Goal: Check status: Check status

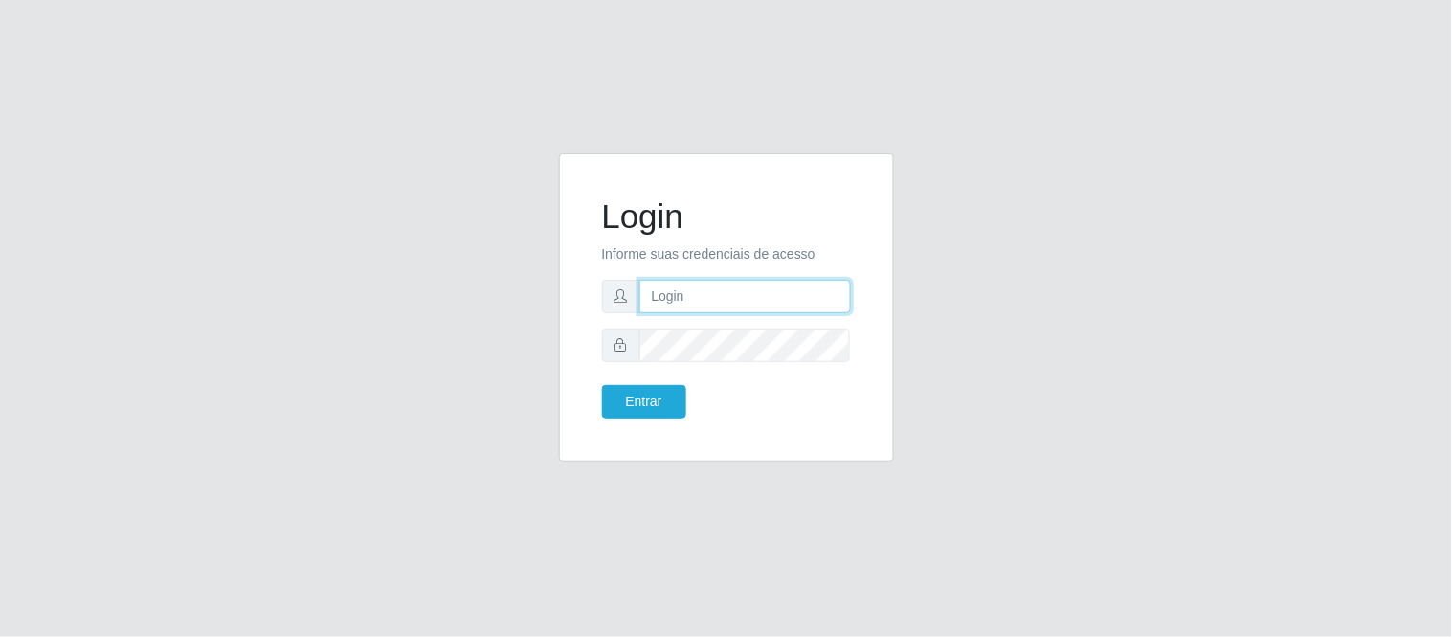
click at [716, 293] on input "text" at bounding box center [745, 297] width 212 height 34
type input "[PERSON_NAME].[PERSON_NAME]@queirozatacadao"
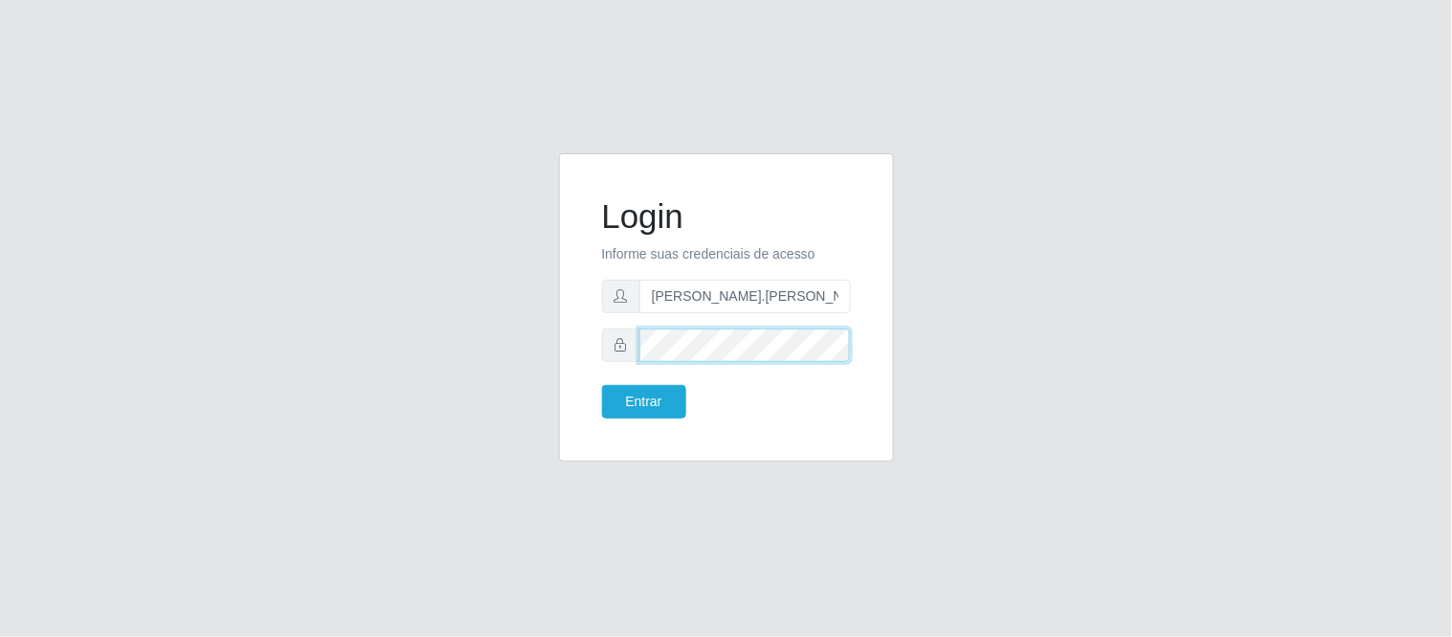
click at [602, 385] on button "Entrar" at bounding box center [644, 402] width 84 height 34
click at [653, 406] on button "Entrar" at bounding box center [644, 402] width 84 height 34
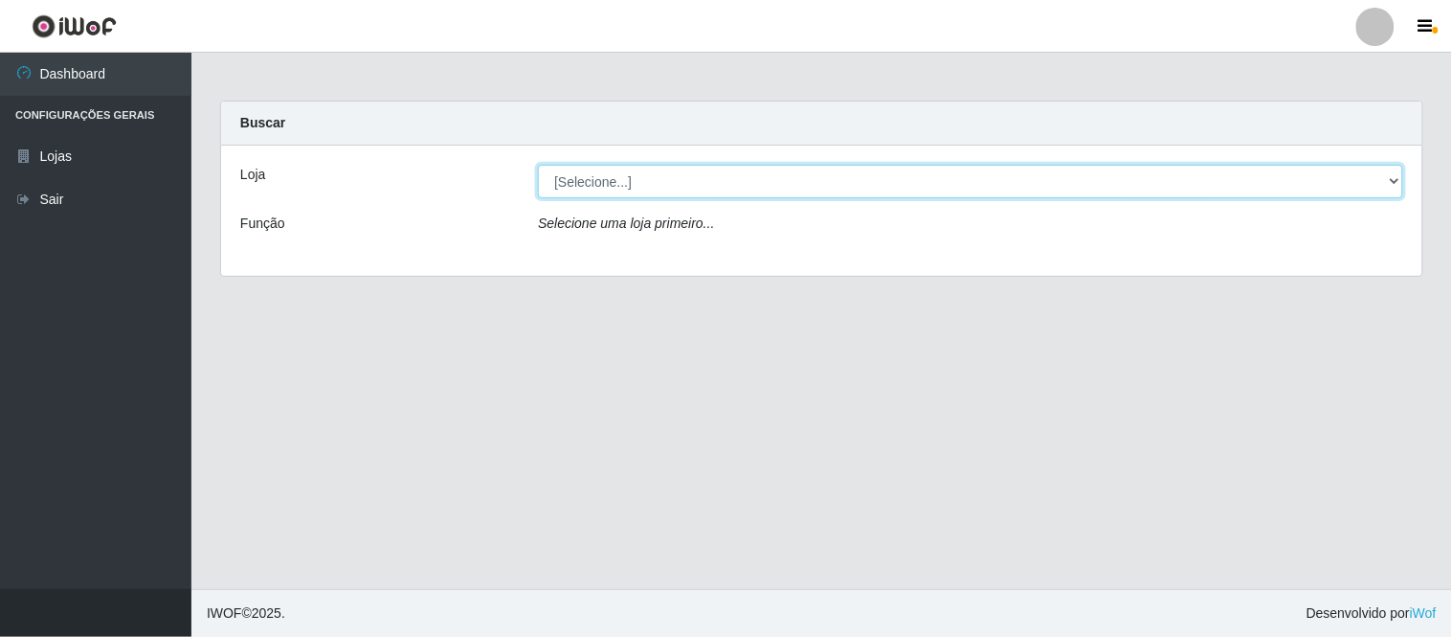
click at [1399, 185] on select "[Selecione...] Queiroz Atacadão - Coophab" at bounding box center [970, 182] width 865 height 34
select select "463"
click at [538, 165] on select "[Selecione...] Queiroz Atacadão - Coophab" at bounding box center [970, 182] width 865 height 34
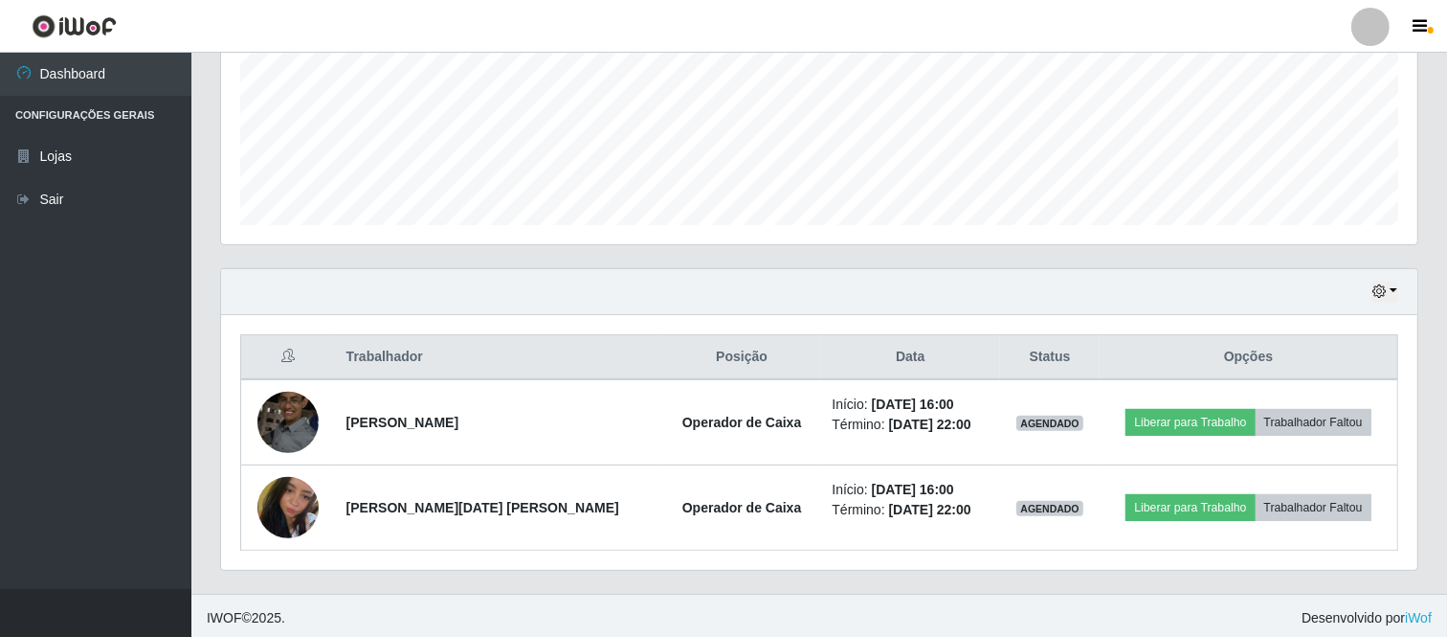
scroll to position [464, 0]
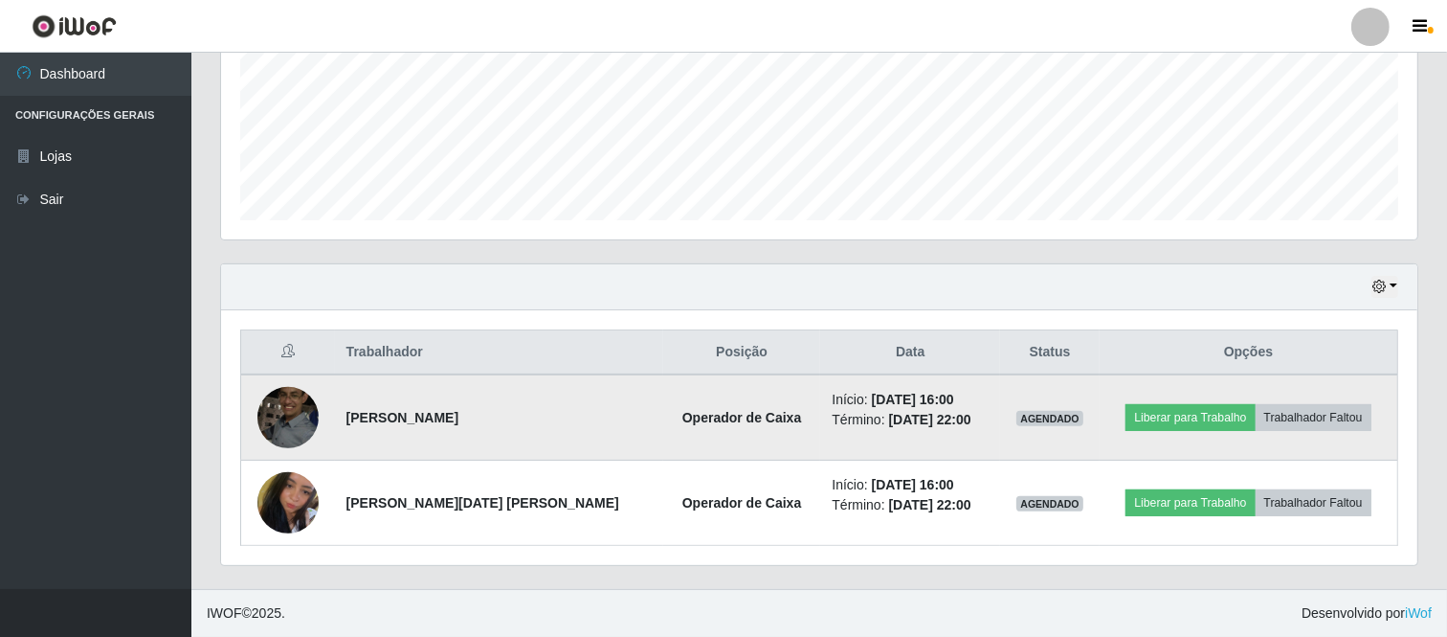
click at [292, 415] on img at bounding box center [287, 416] width 61 height 81
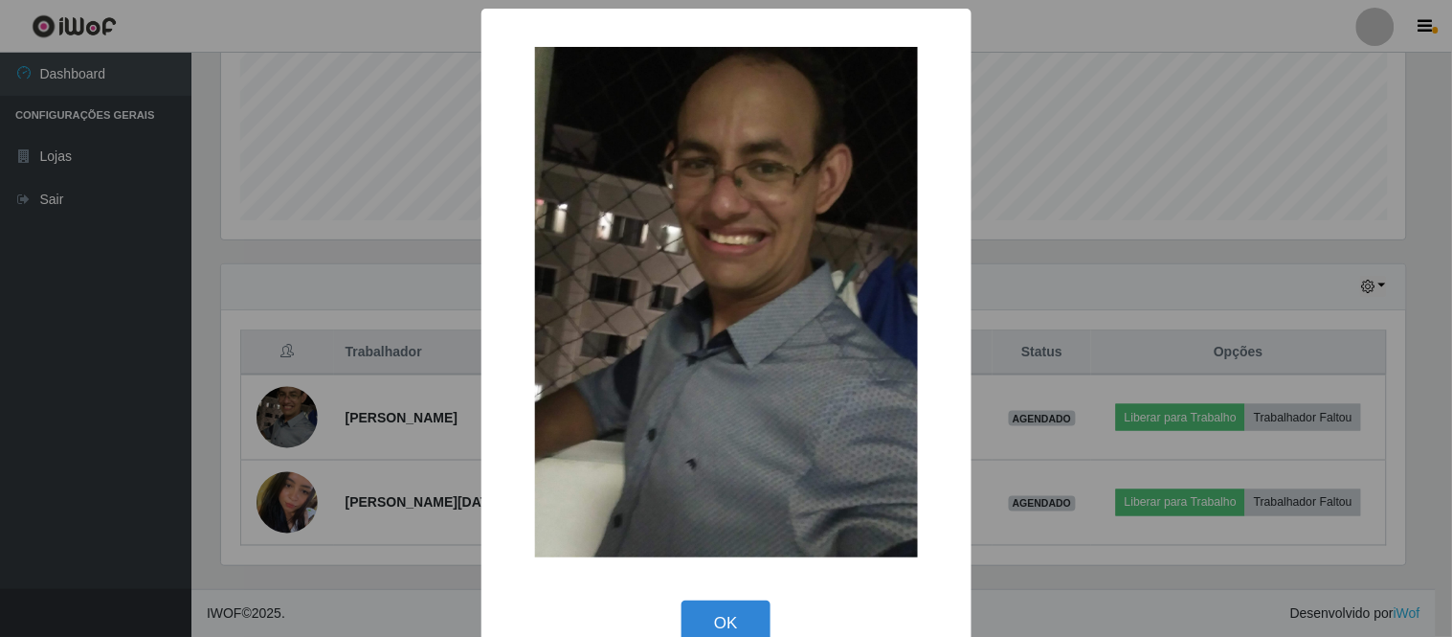
click at [772, 618] on div "OK Cancel" at bounding box center [727, 622] width 452 height 55
click at [714, 623] on button "OK" at bounding box center [726, 622] width 89 height 45
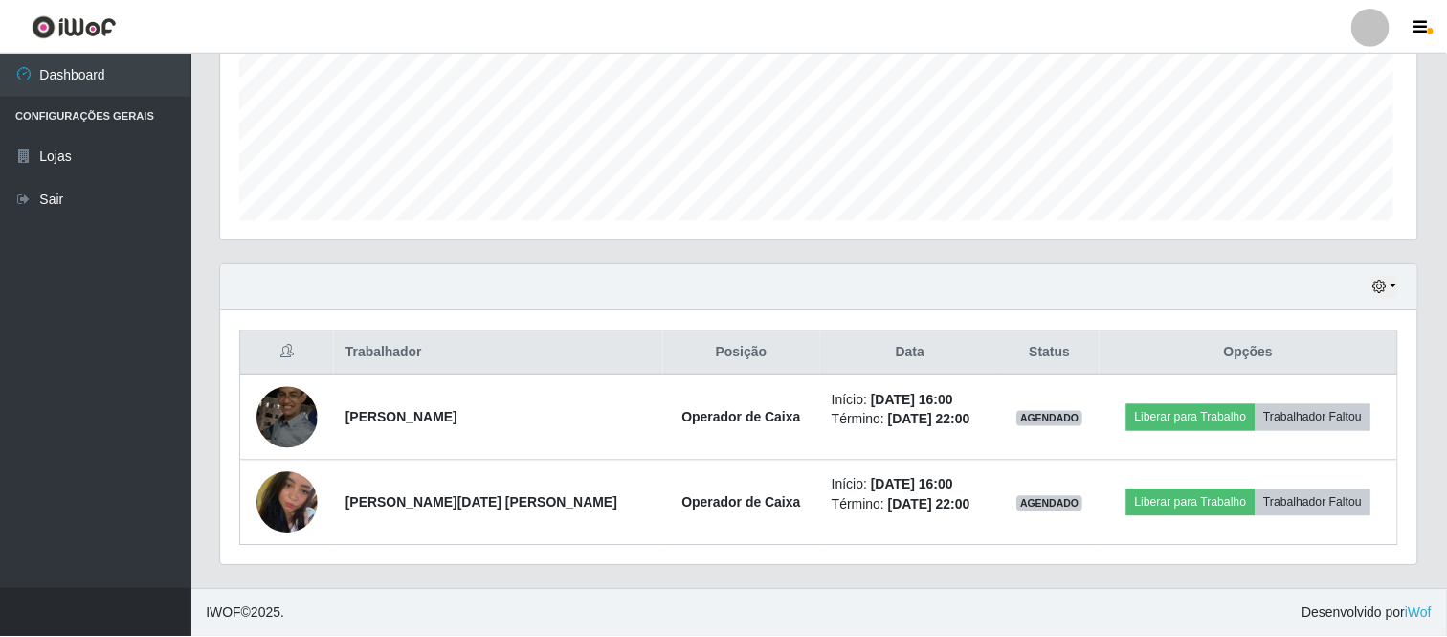
scroll to position [396, 1197]
click at [1396, 290] on button "button" at bounding box center [1385, 287] width 27 height 22
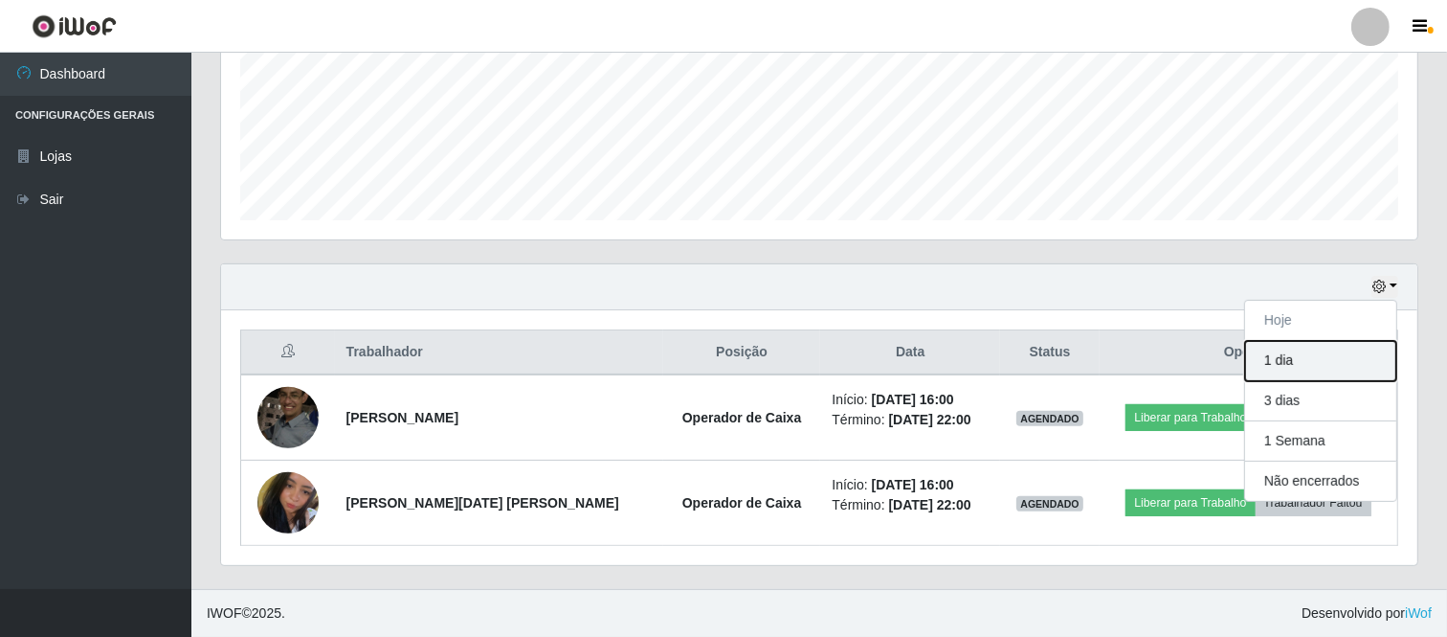
click at [1296, 361] on button "1 dia" at bounding box center [1320, 361] width 151 height 40
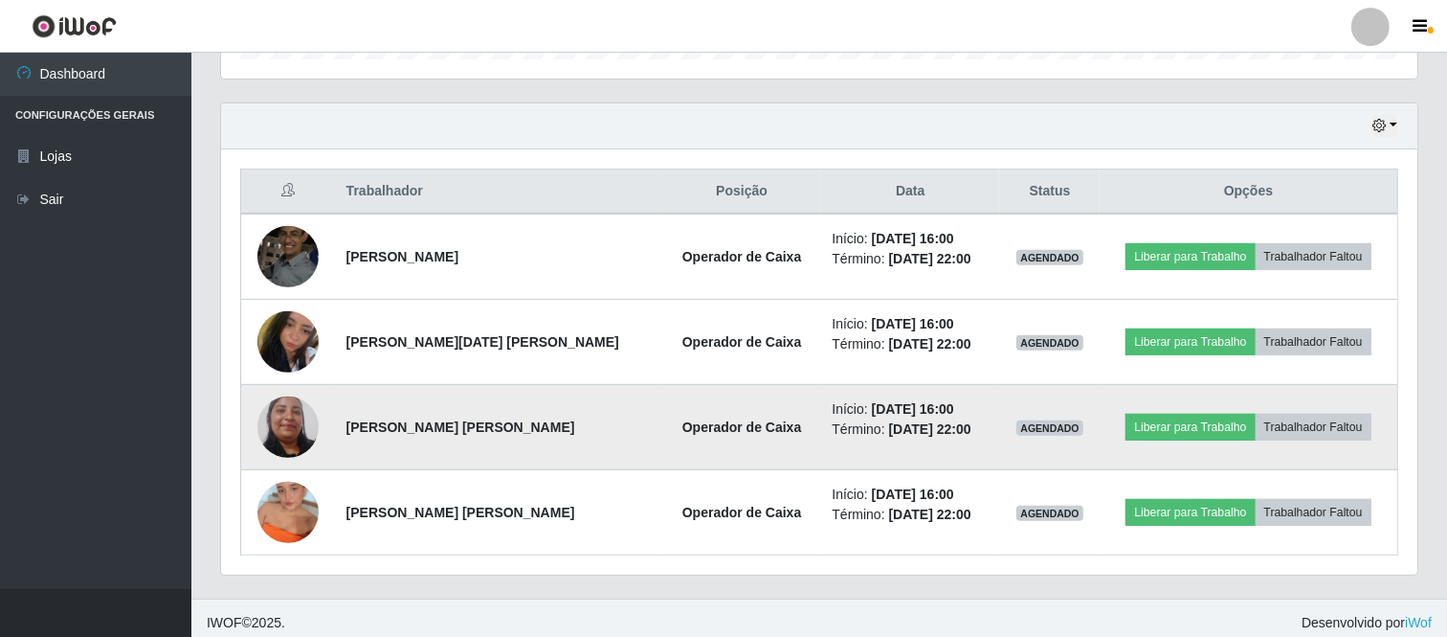
scroll to position [635, 0]
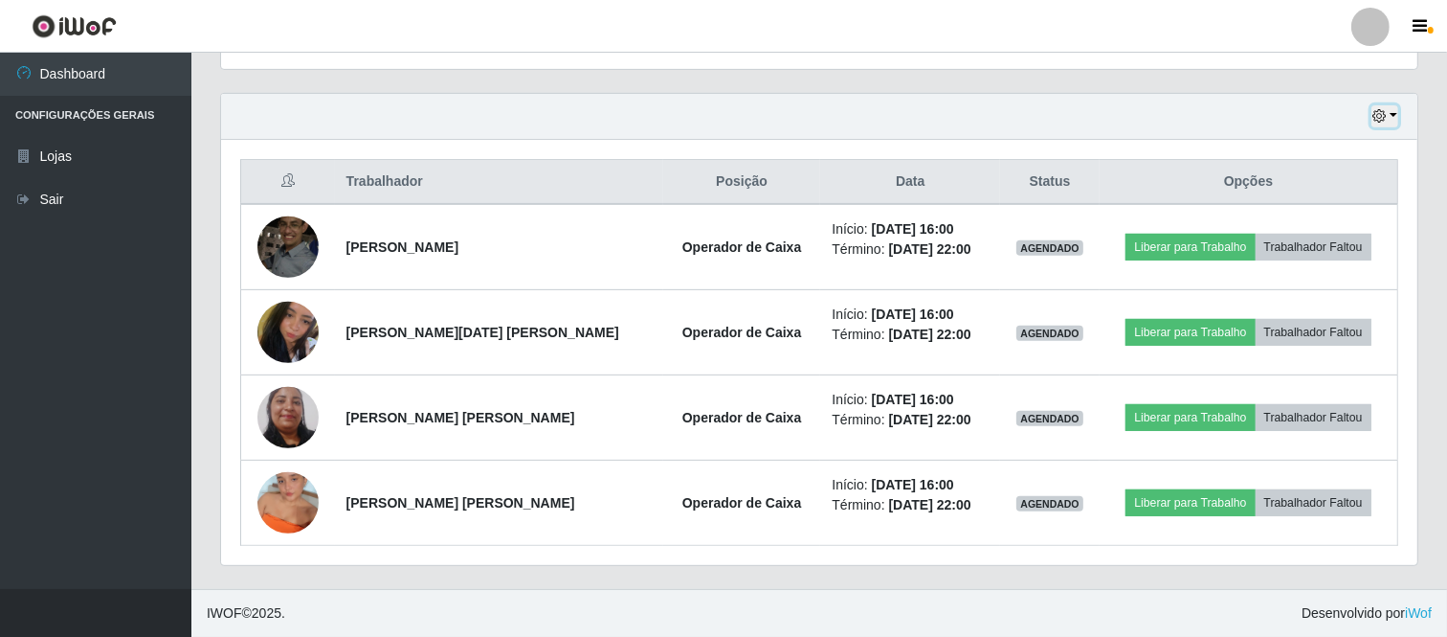
click at [1394, 115] on button "button" at bounding box center [1385, 116] width 27 height 22
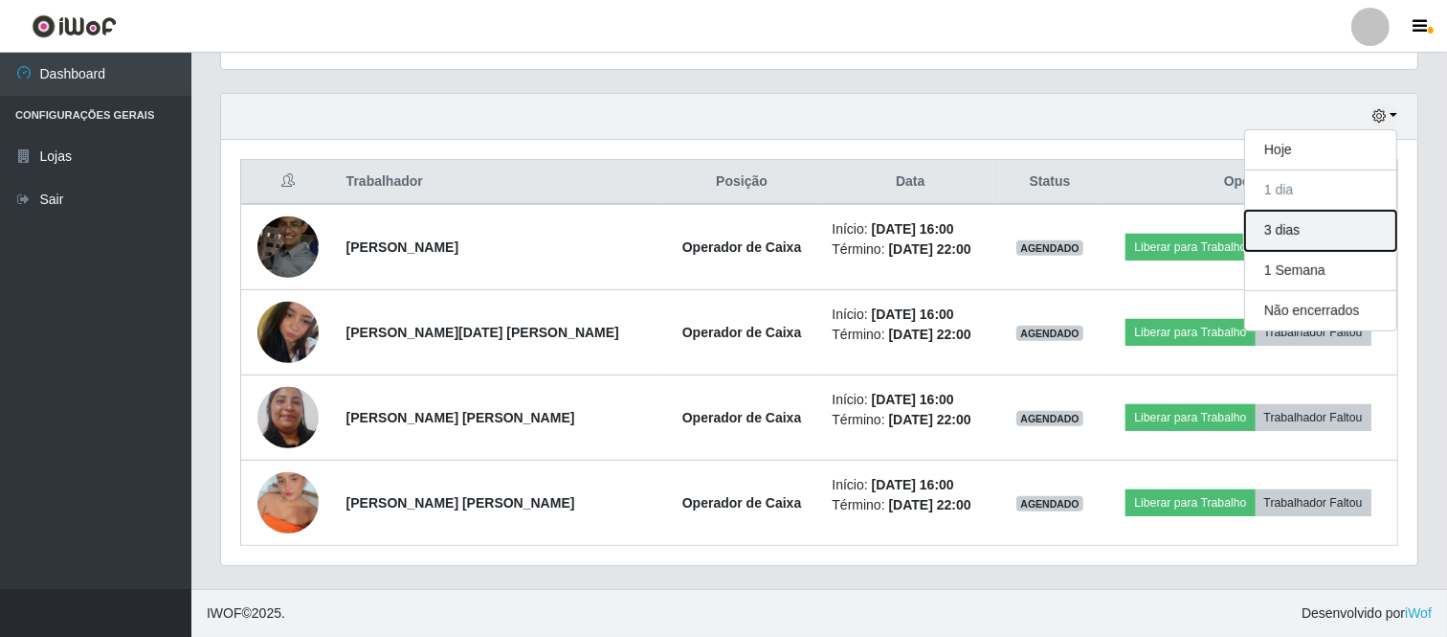
click at [1286, 237] on button "3 dias" at bounding box center [1320, 231] width 151 height 40
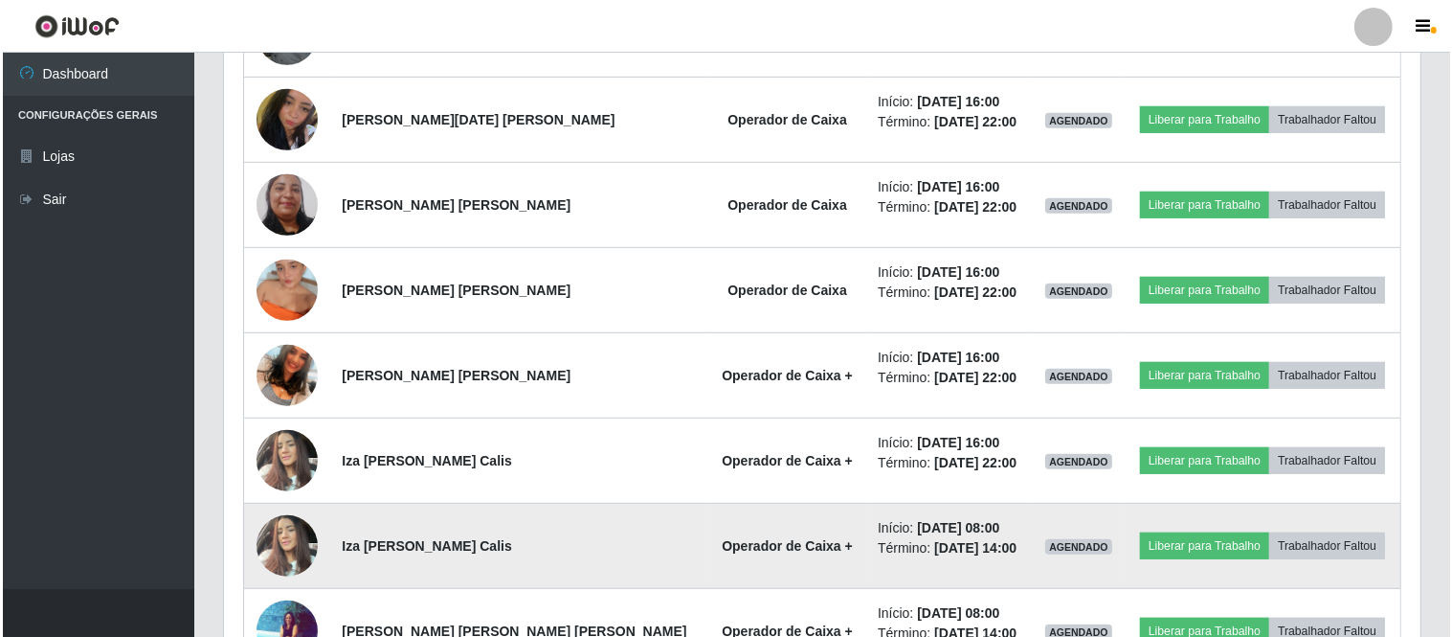
scroll to position [953, 0]
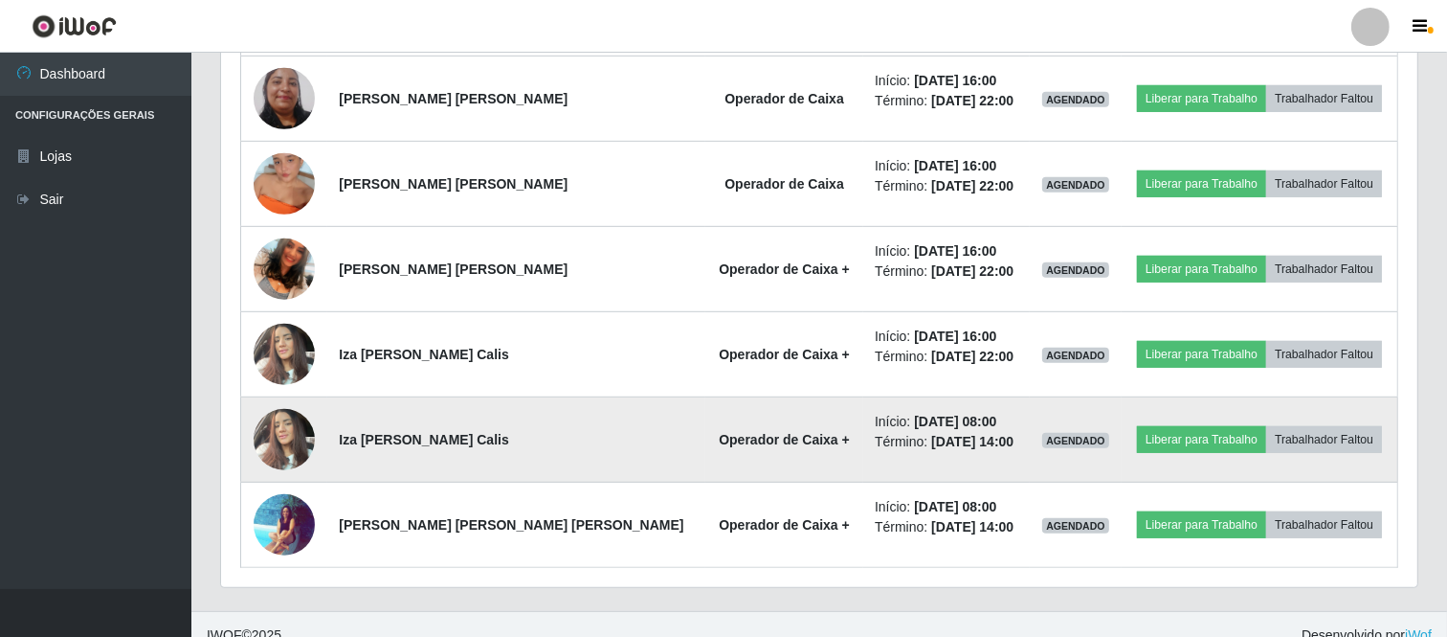
click at [287, 442] on img at bounding box center [284, 438] width 61 height 81
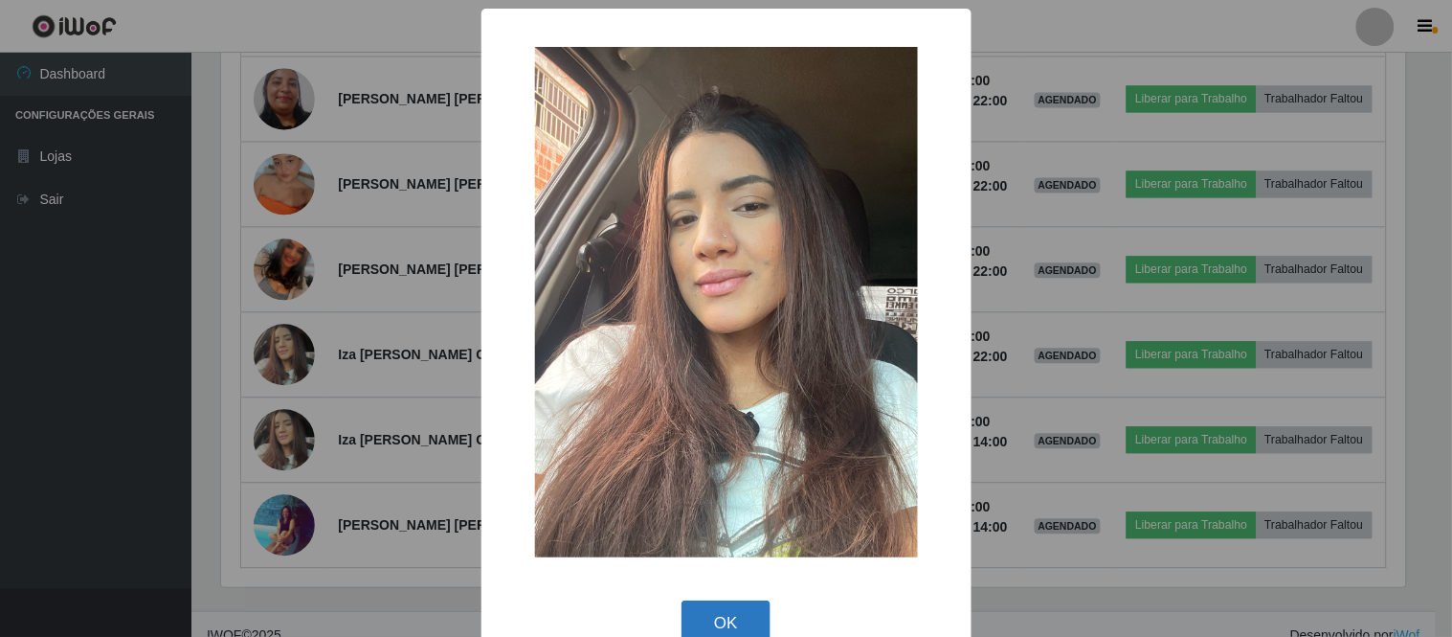
click at [704, 615] on button "OK" at bounding box center [726, 622] width 89 height 45
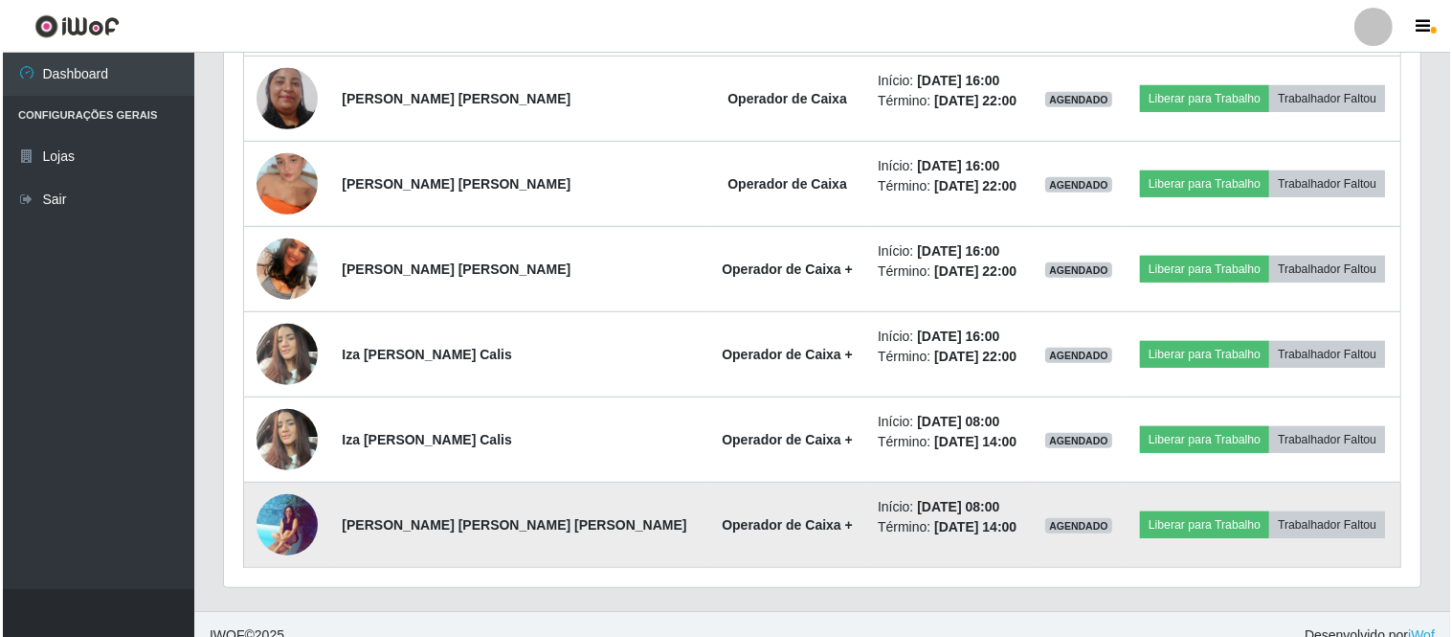
scroll to position [396, 1197]
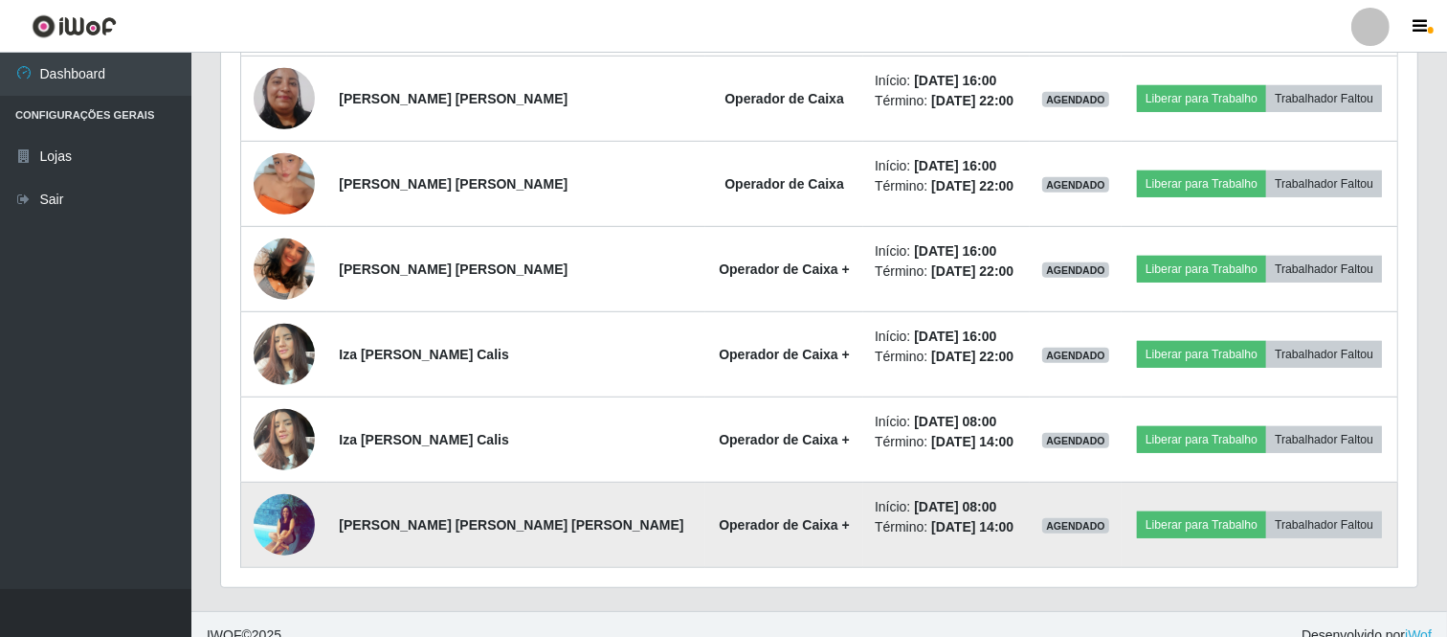
click at [294, 527] on img at bounding box center [284, 524] width 61 height 62
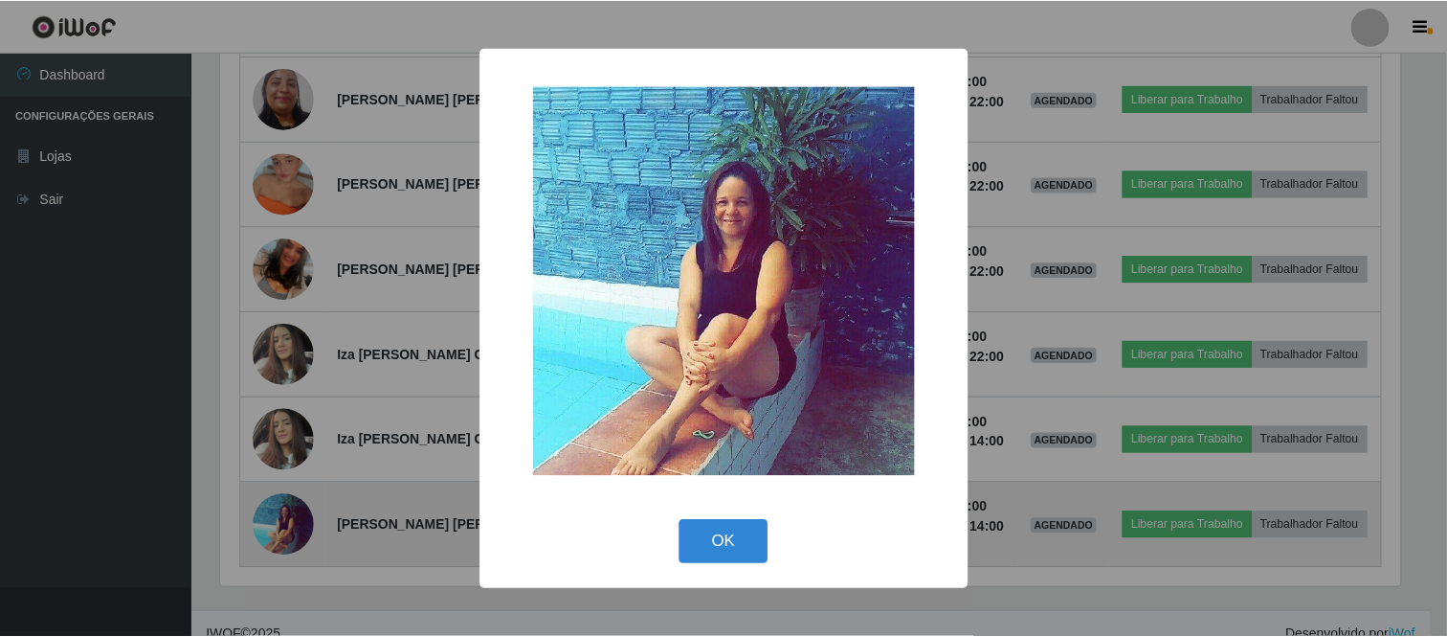
scroll to position [396, 1184]
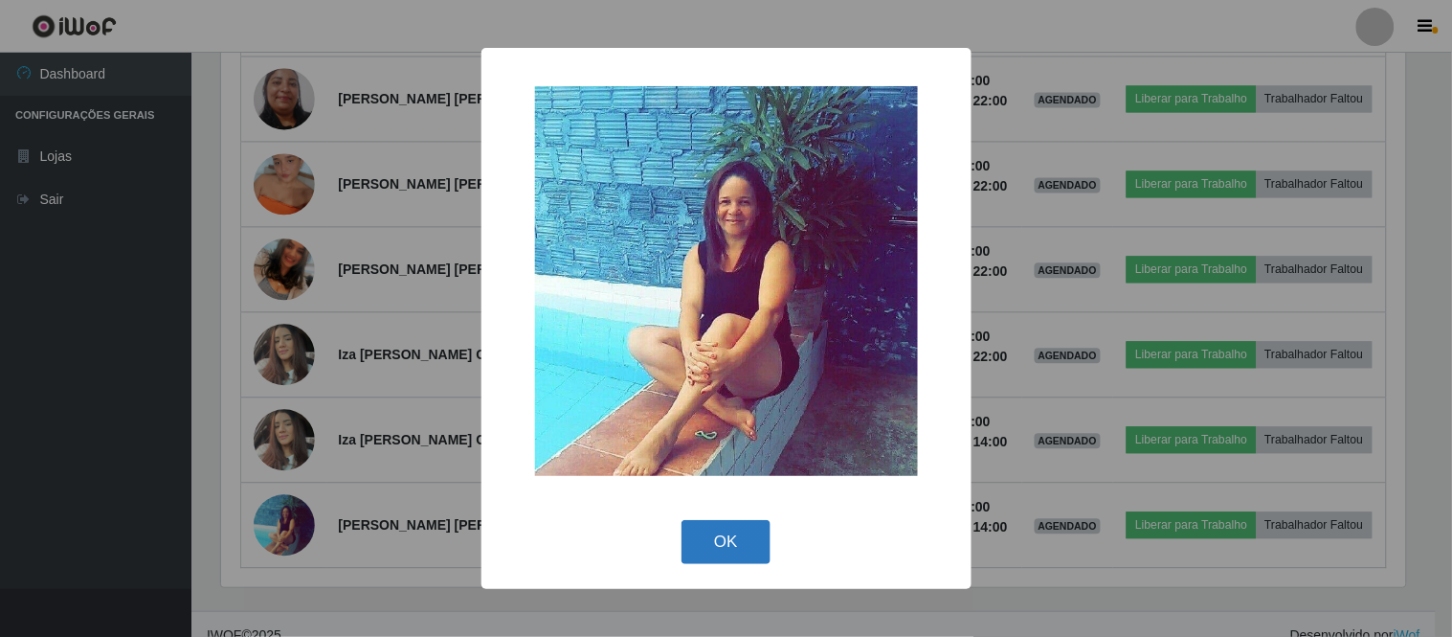
click at [731, 548] on button "OK" at bounding box center [726, 542] width 89 height 45
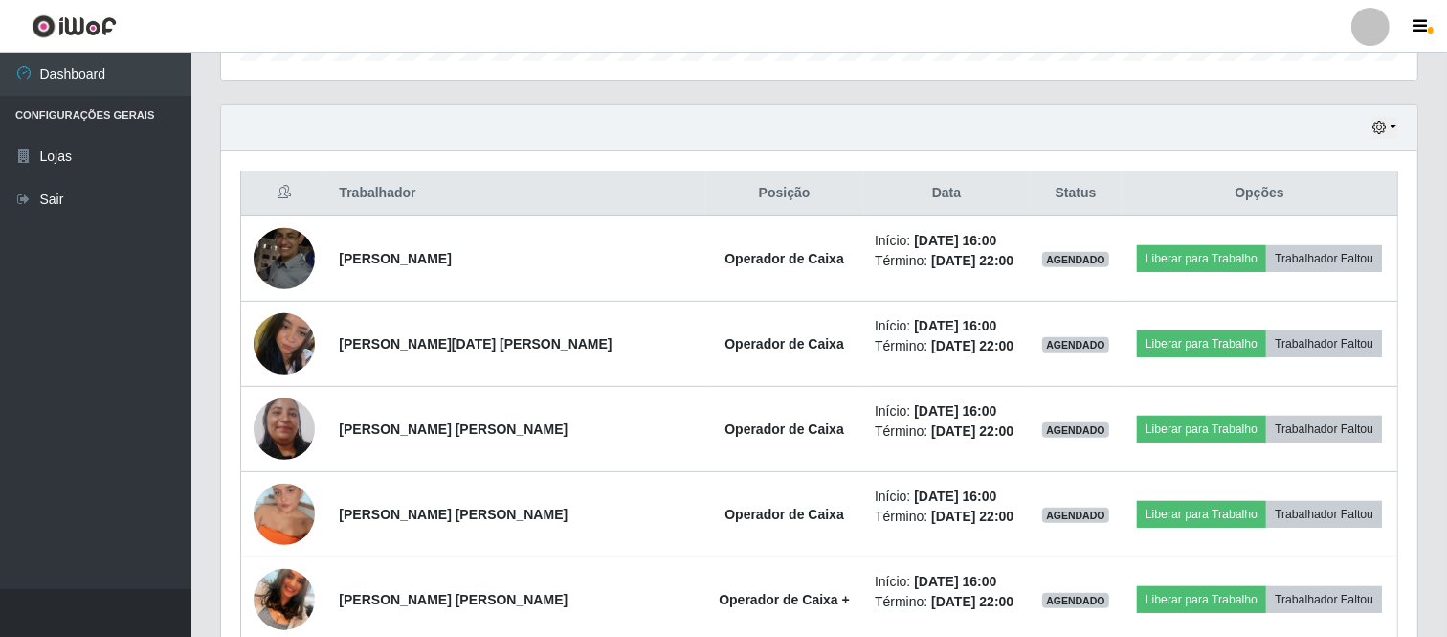
scroll to position [528, 0]
